Goal: Transaction & Acquisition: Obtain resource

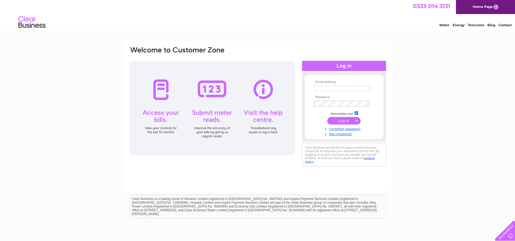
click at [338, 88] on input "text" at bounding box center [342, 89] width 56 height 6
type input "lhsaccounts@btconnect.com"
click at [327, 118] on input "submit" at bounding box center [343, 122] width 33 height 8
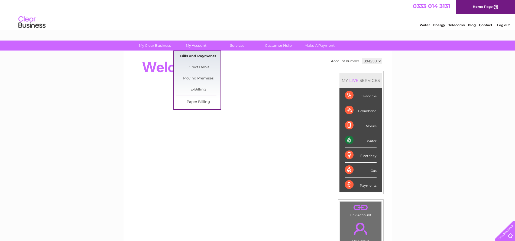
click at [196, 54] on link "Bills and Payments" at bounding box center [198, 56] width 45 height 11
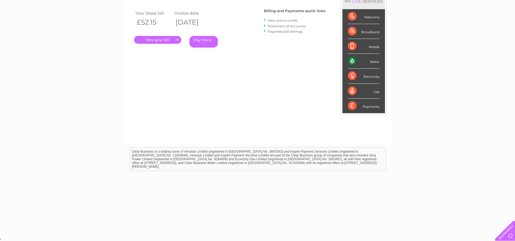
scroll to position [18, 0]
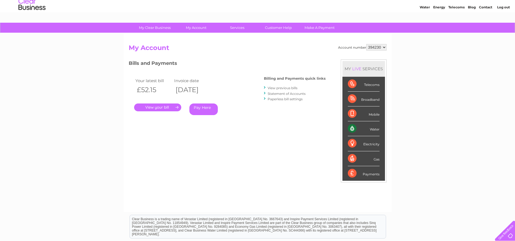
click at [165, 108] on link "." at bounding box center [157, 108] width 47 height 8
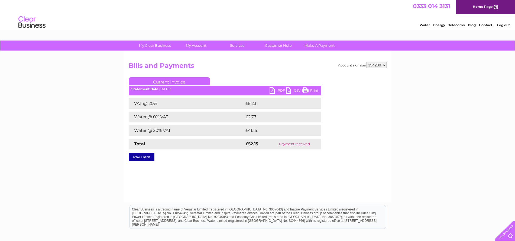
click at [274, 90] on link "PDF" at bounding box center [277, 91] width 16 height 8
click at [384, 65] on select "394230" at bounding box center [376, 65] width 20 height 6
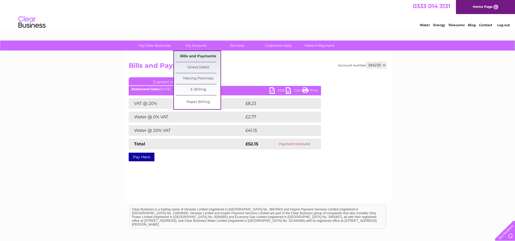
click at [201, 57] on link "Bills and Payments" at bounding box center [198, 56] width 45 height 11
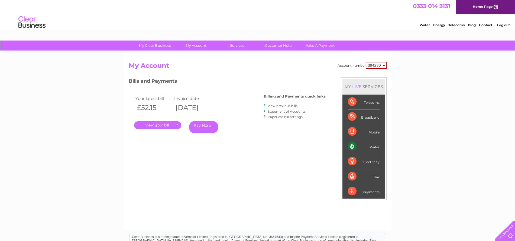
click at [283, 104] on link "View previous bills" at bounding box center [282, 106] width 30 height 4
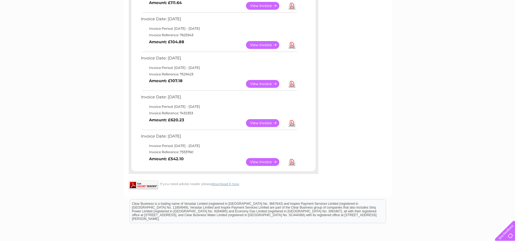
scroll to position [271, 0]
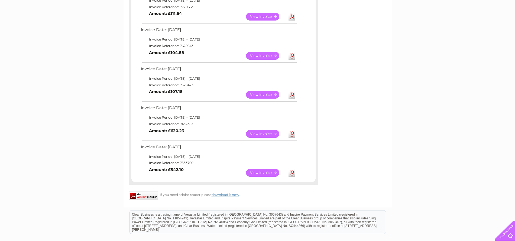
click at [291, 55] on link "Download" at bounding box center [291, 56] width 7 height 8
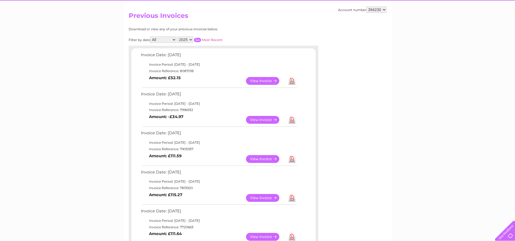
scroll to position [0, 0]
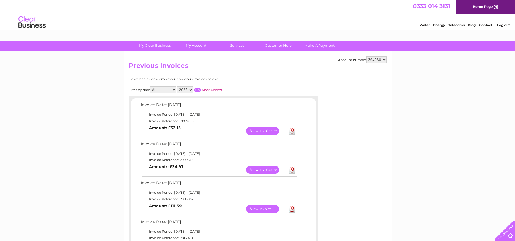
click at [504, 24] on link "Log out" at bounding box center [503, 25] width 13 height 4
